Goal: Transaction & Acquisition: Purchase product/service

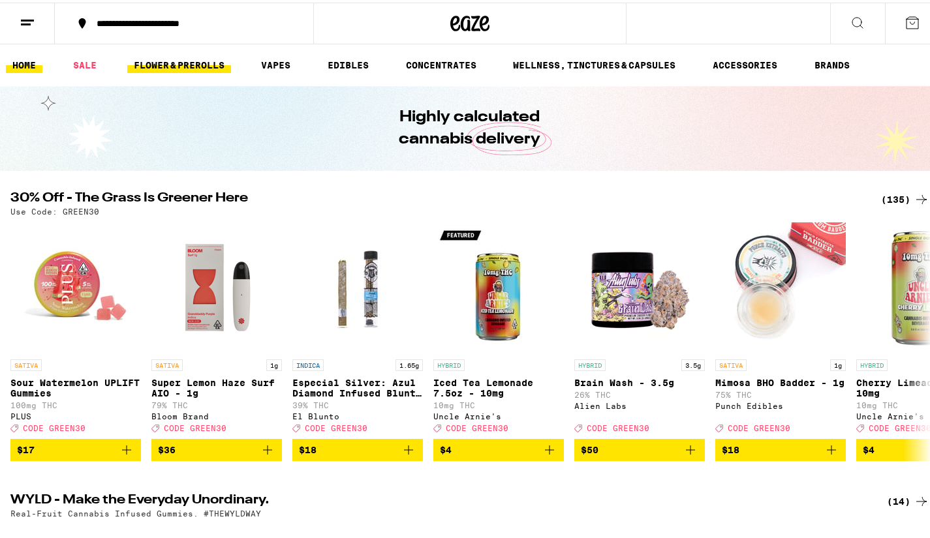
click at [165, 63] on link "FLOWER & PREROLLS" at bounding box center [179, 63] width 104 height 16
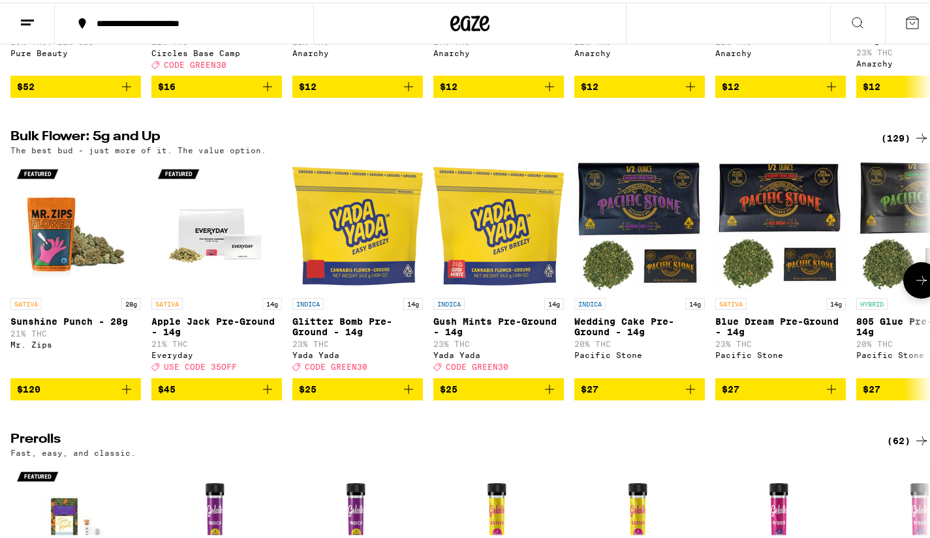
scroll to position [344, 0]
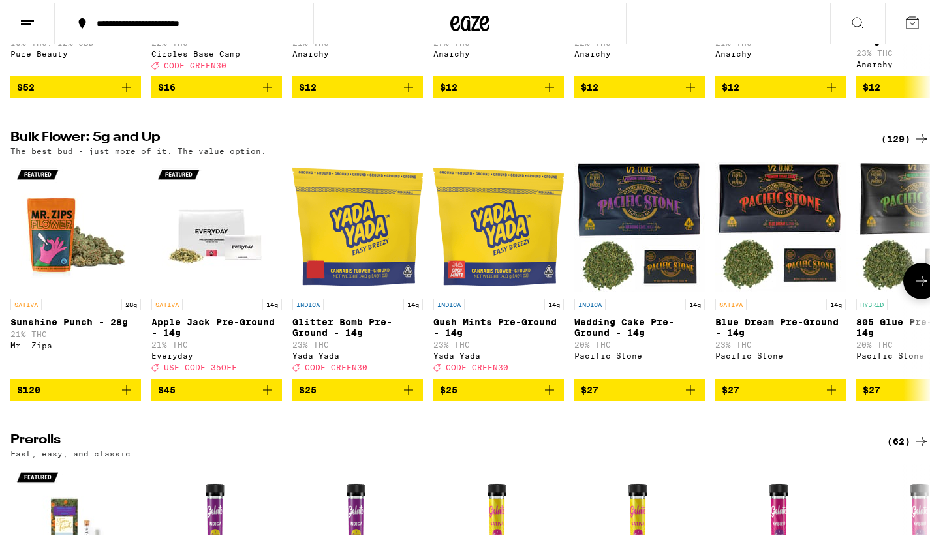
drag, startPoint x: 7, startPoint y: 266, endPoint x: 885, endPoint y: 142, distance: 886.8
click at [885, 142] on div "(129)" at bounding box center [905, 137] width 48 height 16
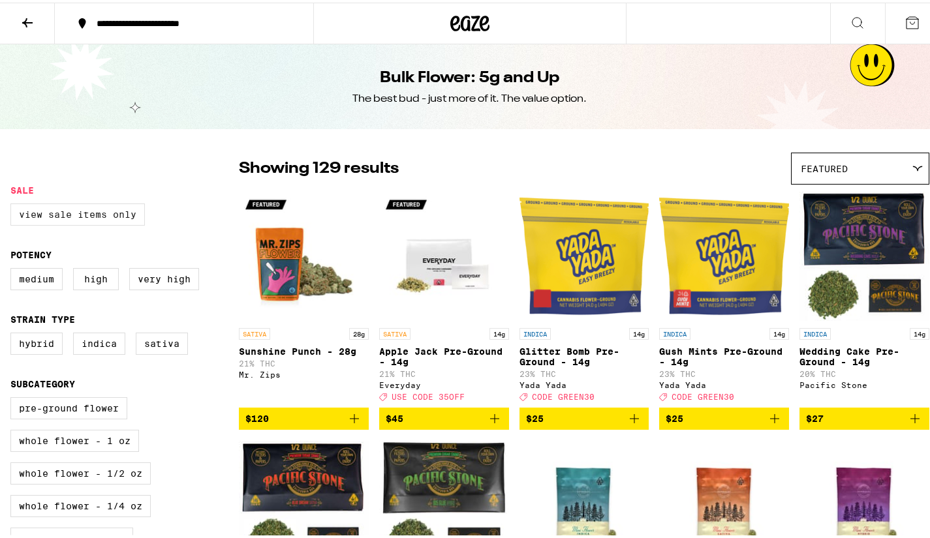
drag, startPoint x: 885, startPoint y: 142, endPoint x: 48, endPoint y: 211, distance: 839.8
click at [48, 211] on label "View Sale Items Only" at bounding box center [77, 212] width 134 height 22
click at [14, 204] on input "View Sale Items Only" at bounding box center [13, 203] width 1 height 1
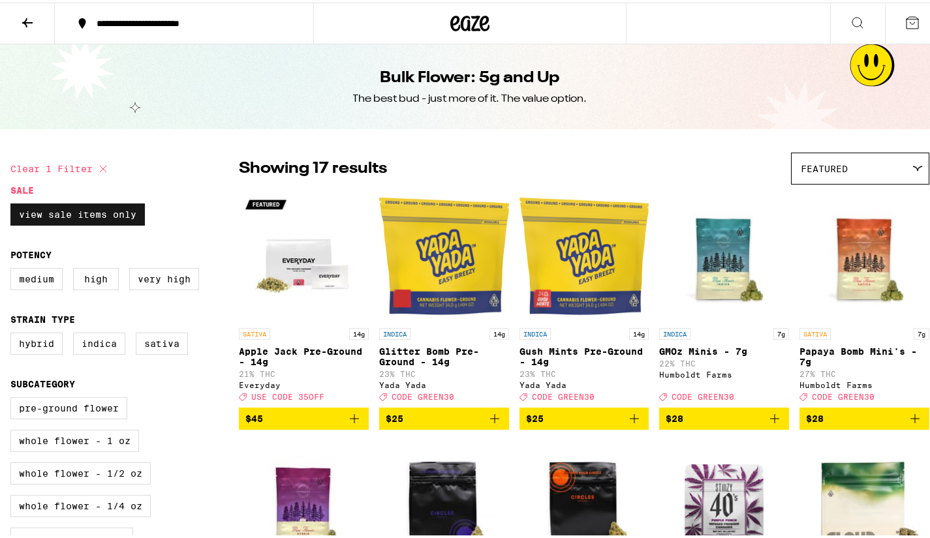
click at [105, 165] on icon at bounding box center [103, 166] width 7 height 7
checkbox input "false"
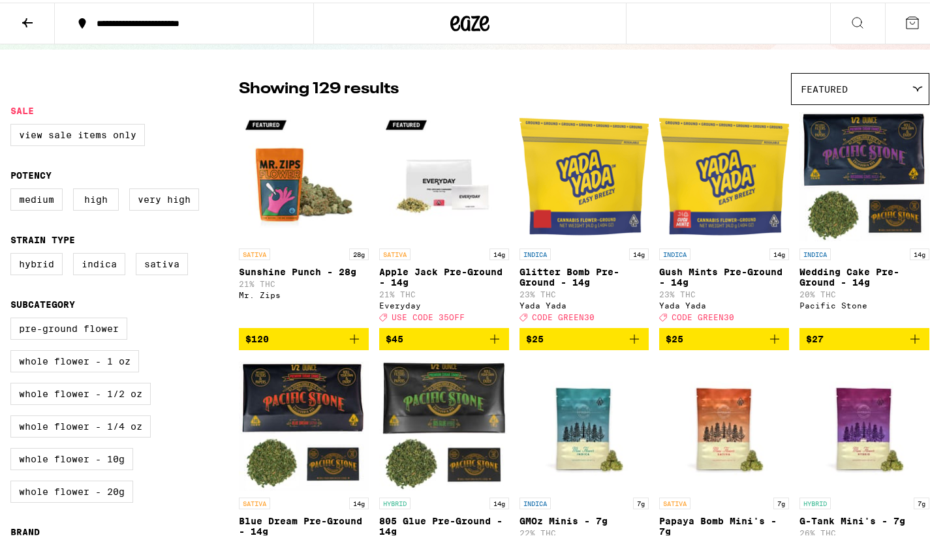
scroll to position [80, 0]
click at [893, 89] on div "Featured" at bounding box center [859, 86] width 137 height 31
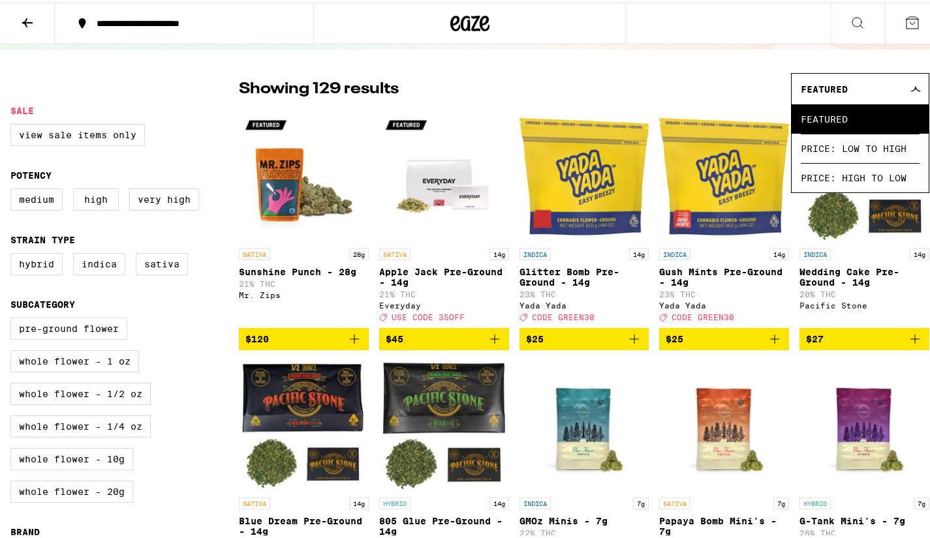
click at [845, 149] on span "Price: Low to High" at bounding box center [859, 145] width 119 height 29
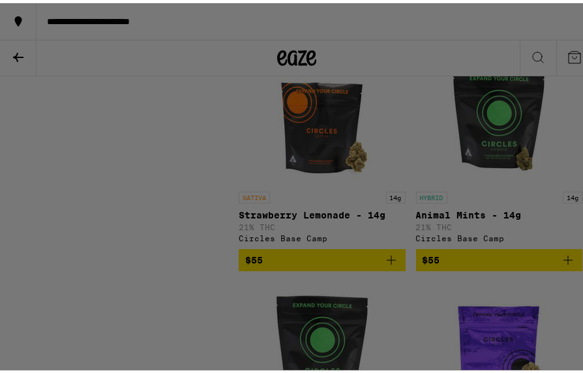
scroll to position [5798, 0]
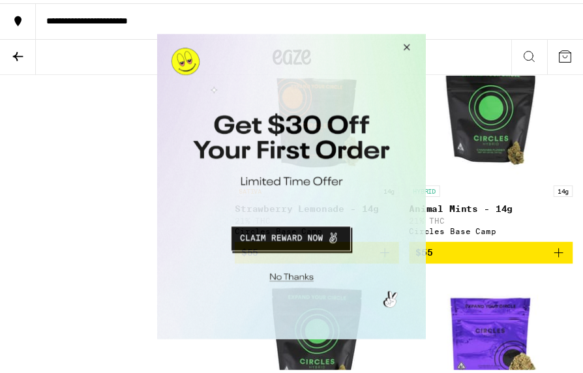
click at [410, 44] on button "Close Modal" at bounding box center [408, 48] width 35 height 31
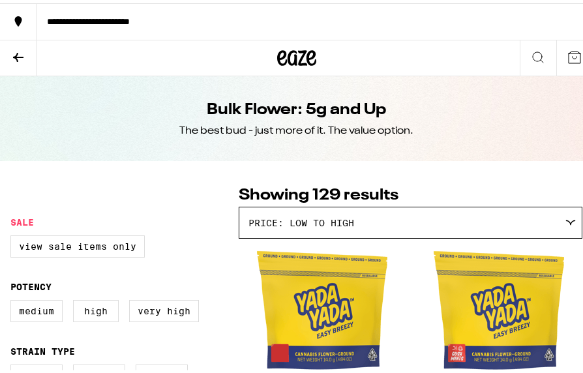
scroll to position [0, 0]
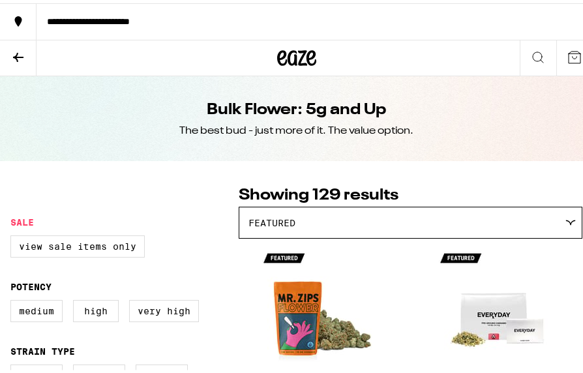
scroll to position [80, 0]
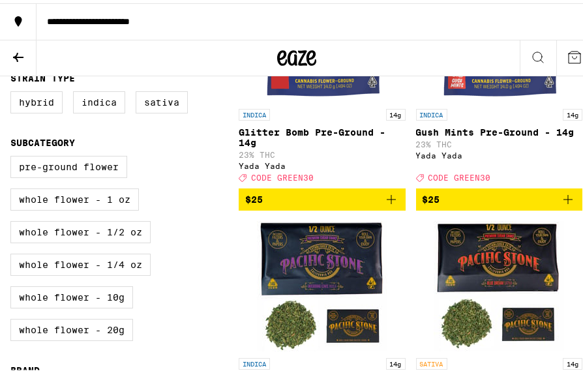
scroll to position [273, 0]
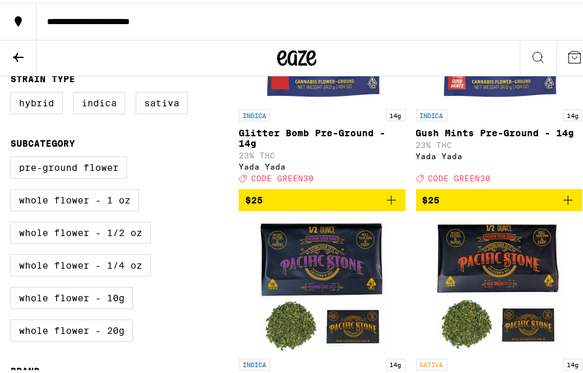
click at [91, 175] on label "Pre-ground Flower" at bounding box center [68, 164] width 117 height 22
click at [14, 156] on input "Pre-ground Flower" at bounding box center [13, 155] width 1 height 1
checkbox input "true"
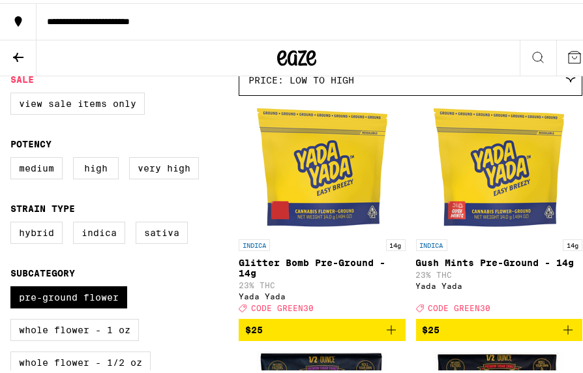
scroll to position [142, 0]
